Goal: Transaction & Acquisition: Purchase product/service

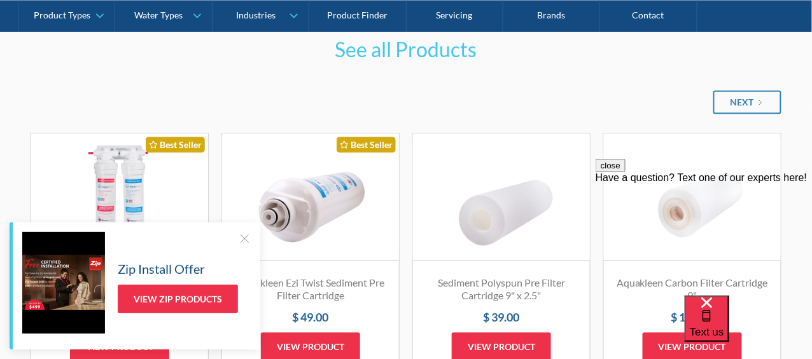
scroll to position [777, 0]
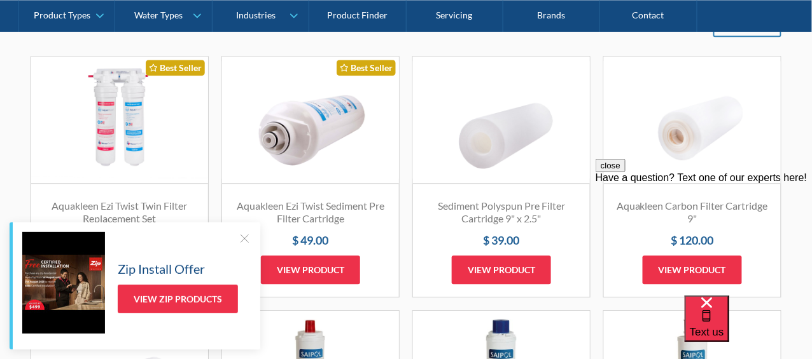
click at [117, 126] on link "Fits Most Brands Best Seller" at bounding box center [119, 120] width 177 height 127
click at [139, 195] on div "Aquakleen Ezi Twist Twin Filter Replacement Set $ 169.00 View product" at bounding box center [119, 242] width 177 height 111
click at [139, 121] on link "Fits Most Brands Best Seller" at bounding box center [119, 120] width 177 height 127
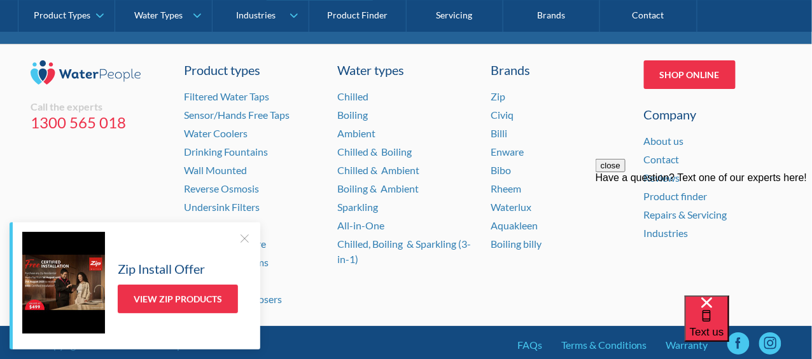
scroll to position [1108, 0]
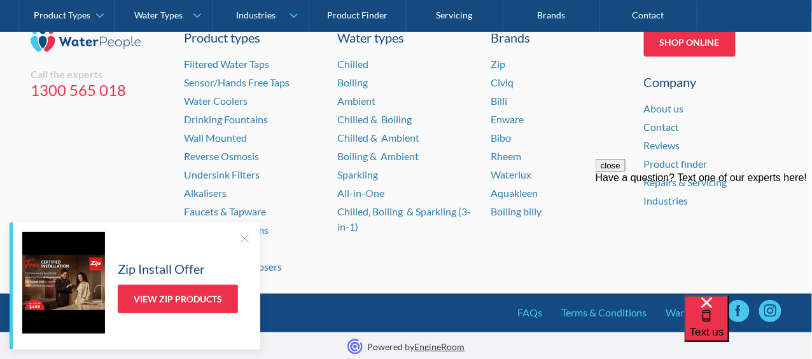
drag, startPoint x: 819, startPoint y: 115, endPoint x: 37, endPoint y: 3, distance: 790.3
click at [211, 153] on link "Reverse Osmosis" at bounding box center [221, 156] width 75 height 12
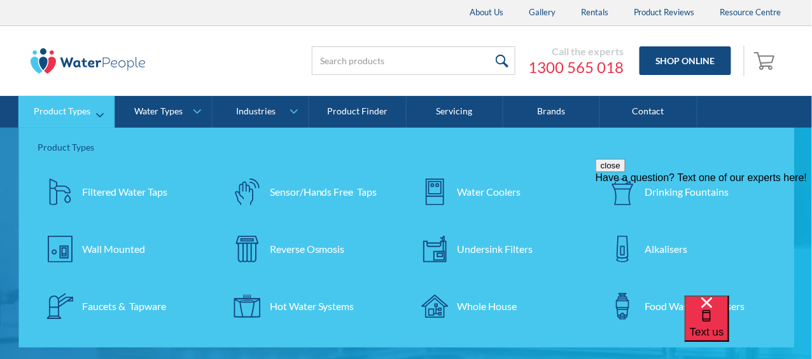
click at [334, 245] on div "Reverse Osmosis" at bounding box center [307, 249] width 75 height 15
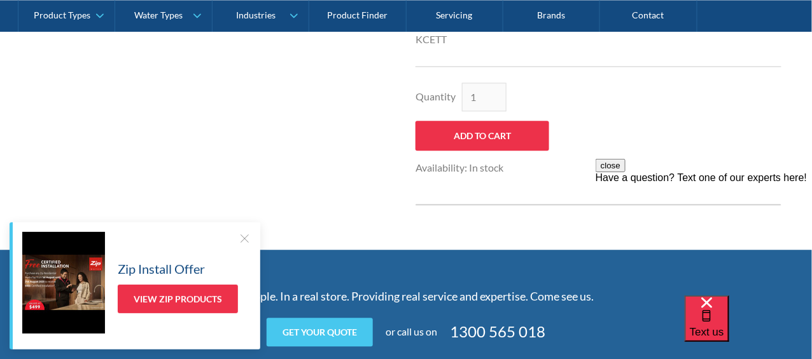
scroll to position [710, 0]
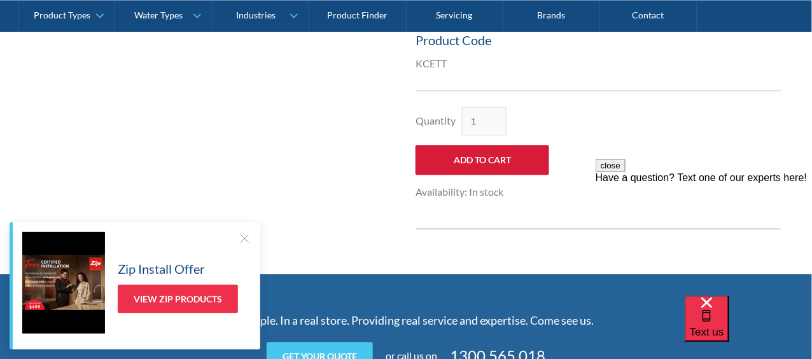
click at [485, 156] on input "Add to Cart" at bounding box center [482, 160] width 134 height 30
type input "Add to Cart"
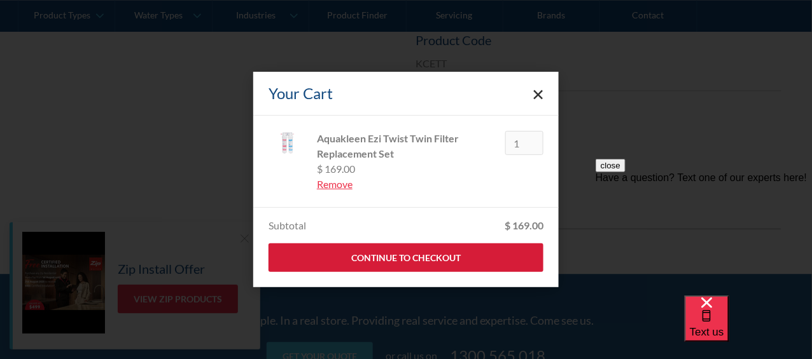
click at [417, 251] on link "Continue to Checkout" at bounding box center [405, 258] width 275 height 29
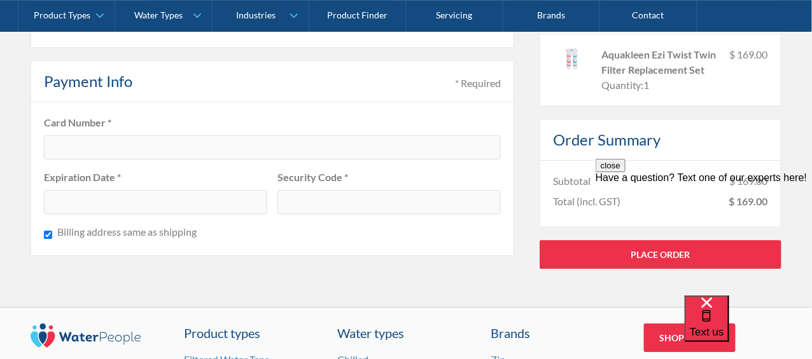
scroll to position [1039, 0]
